Goal: Transaction & Acquisition: Obtain resource

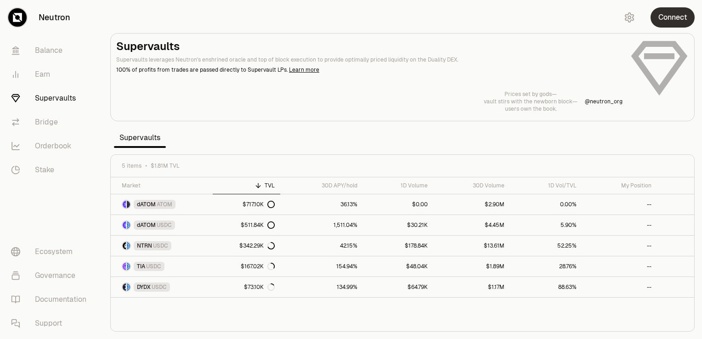
click at [665, 17] on button "Connect" at bounding box center [672, 17] width 44 height 20
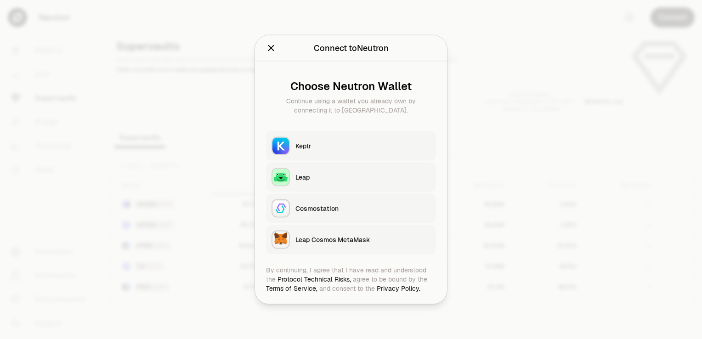
click at [309, 143] on div "Keplr" at bounding box center [362, 145] width 135 height 9
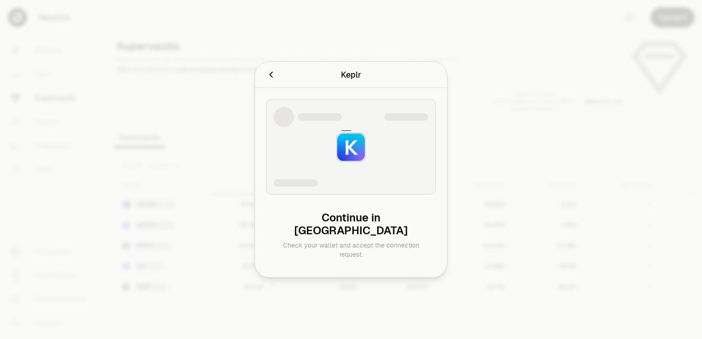
click at [268, 80] on icon "Cancel" at bounding box center [271, 75] width 10 height 10
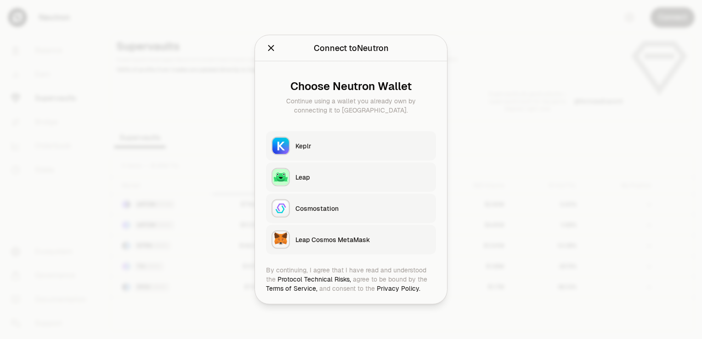
click at [270, 48] on icon "Close" at bounding box center [271, 48] width 10 height 10
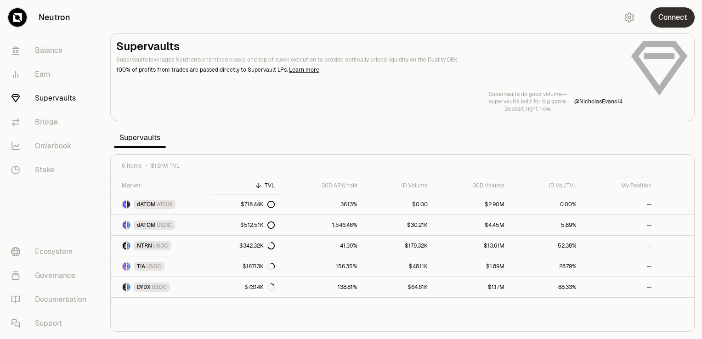
click at [662, 19] on button "Connect" at bounding box center [672, 17] width 44 height 20
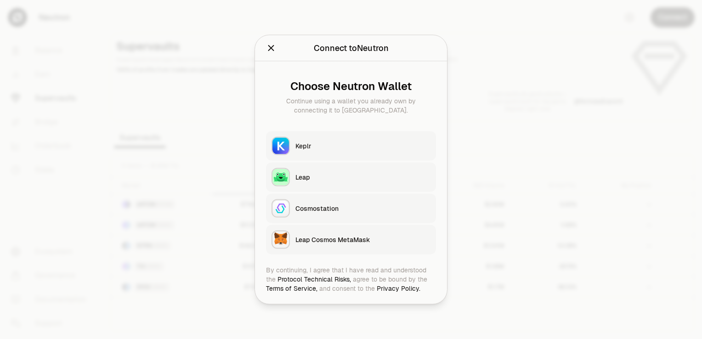
click at [308, 141] on div "Keplr" at bounding box center [362, 145] width 135 height 9
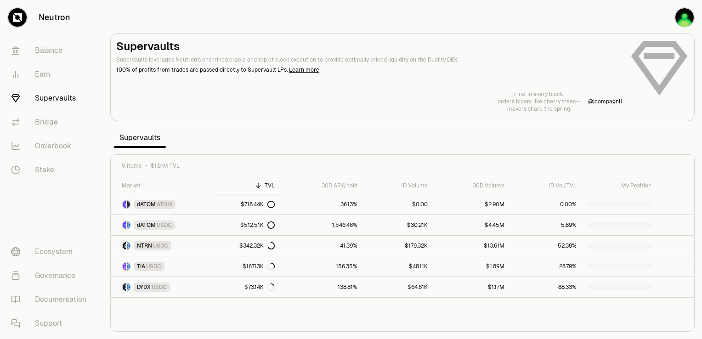
click at [90, 201] on nav "Balance Earn Supervaults Bridge Orderbook Stake Ecosystem Governance Documentat…" at bounding box center [51, 187] width 103 height 304
